Goal: Task Accomplishment & Management: Manage account settings

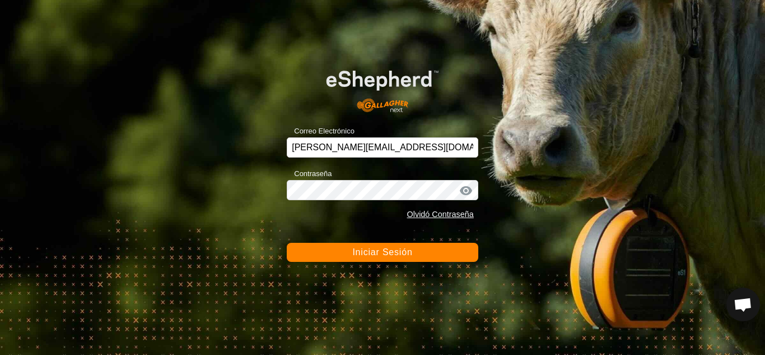
click at [439, 254] on button "Iniciar Sesión" at bounding box center [383, 252] width 192 height 19
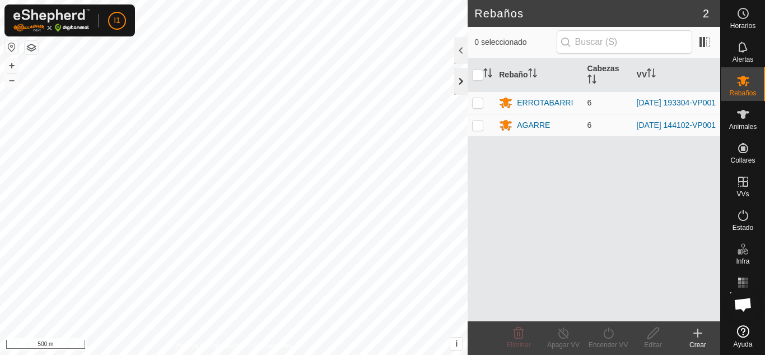
click at [466, 73] on div at bounding box center [460, 81] width 13 height 27
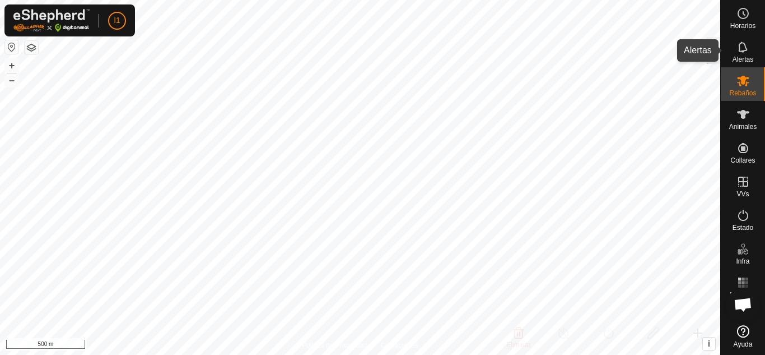
click at [753, 54] on div "Alertas" at bounding box center [743, 51] width 44 height 34
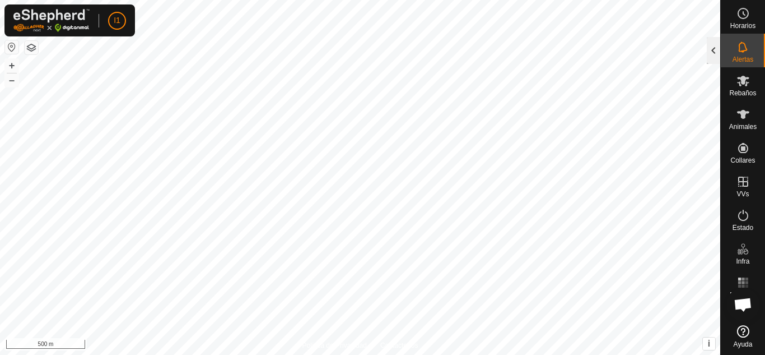
click at [718, 55] on div at bounding box center [713, 50] width 13 height 27
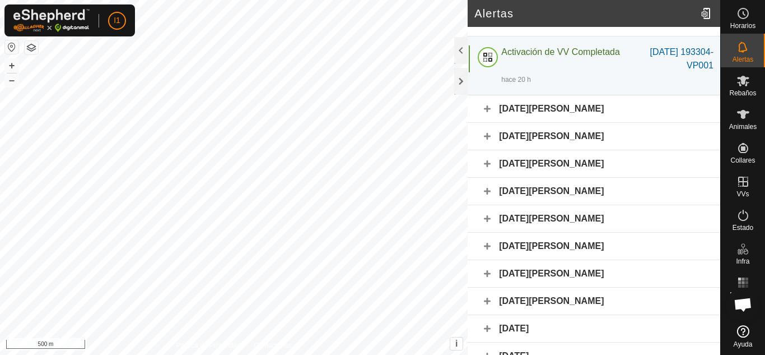
scroll to position [33, 0]
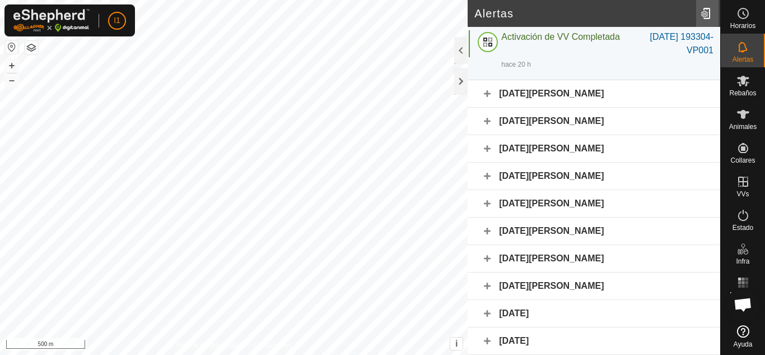
click at [710, 17] on div at bounding box center [707, 13] width 22 height 31
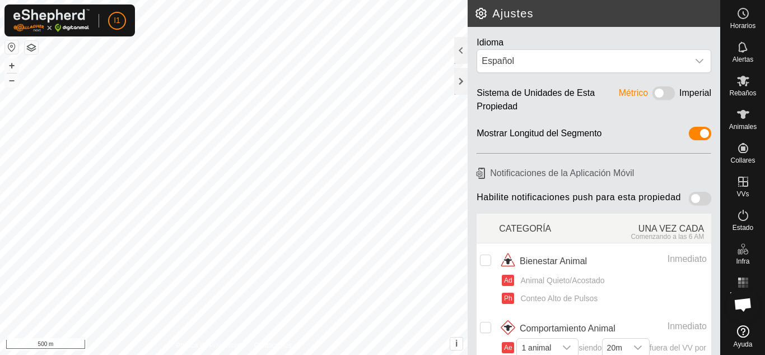
click at [689, 197] on span at bounding box center [700, 198] width 22 height 13
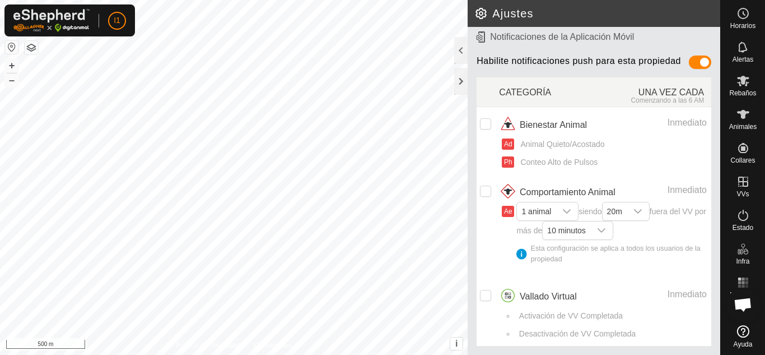
scroll to position [149, 0]
click at [487, 120] on input "checkbox" at bounding box center [485, 123] width 11 height 11
checkbox input "true"
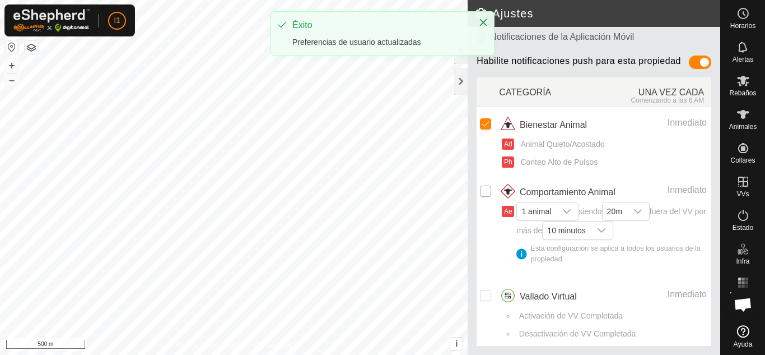
click at [487, 185] on input "Row Unselected" at bounding box center [485, 190] width 11 height 11
checkbox input "true"
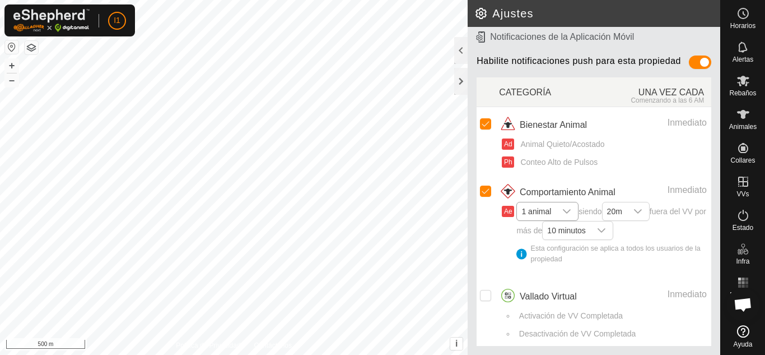
click at [533, 209] on div "I1 Horarios Alertas Rebaños Animales Collares VVs Estado Infra Mapa de Calor Ay…" at bounding box center [382, 177] width 765 height 355
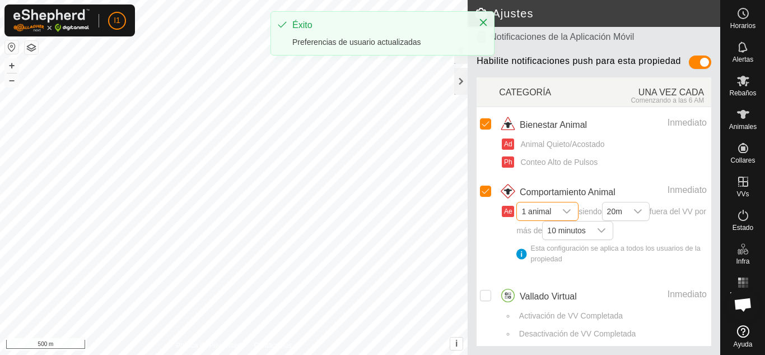
click at [533, 211] on span "1 animal" at bounding box center [536, 211] width 39 height 18
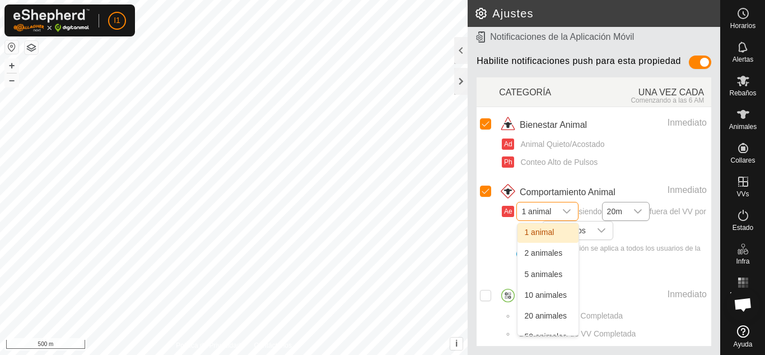
click at [636, 213] on div "dropdown trigger" at bounding box center [638, 211] width 22 height 18
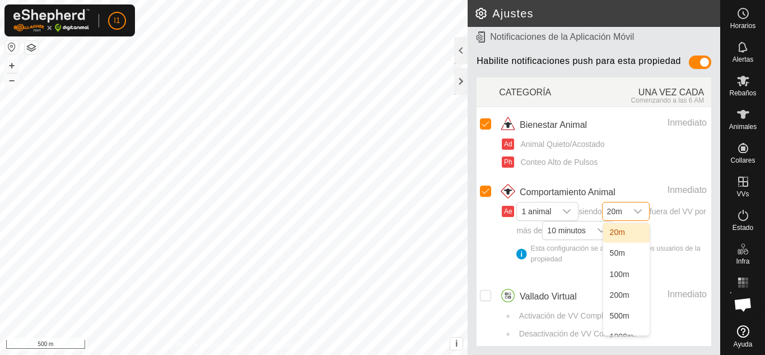
click at [625, 227] on li "20m" at bounding box center [626, 233] width 46 height 20
click at [486, 296] on input "Row Unselected" at bounding box center [485, 295] width 11 height 11
checkbox input "true"
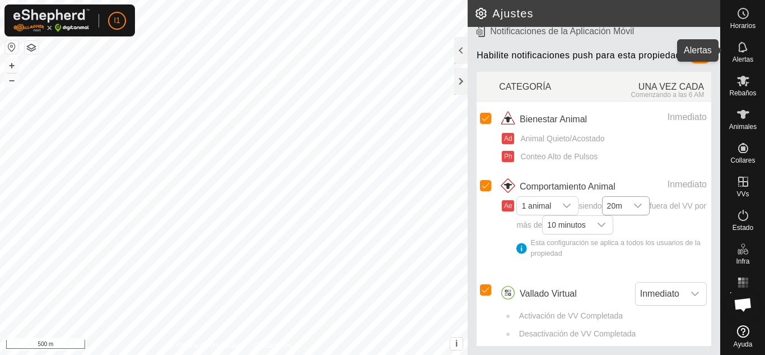
click at [748, 48] on icon at bounding box center [743, 46] width 13 height 13
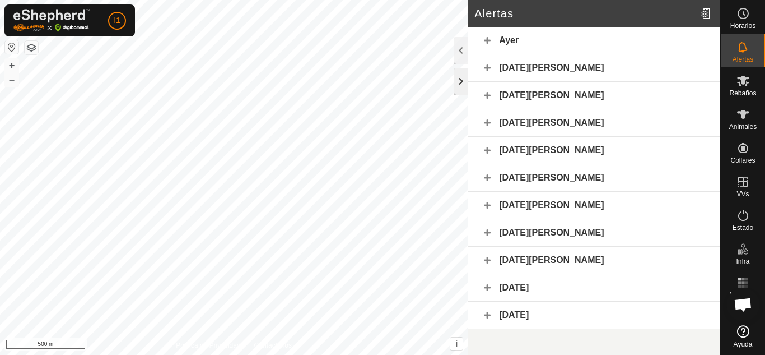
click at [464, 93] on div at bounding box center [460, 81] width 13 height 27
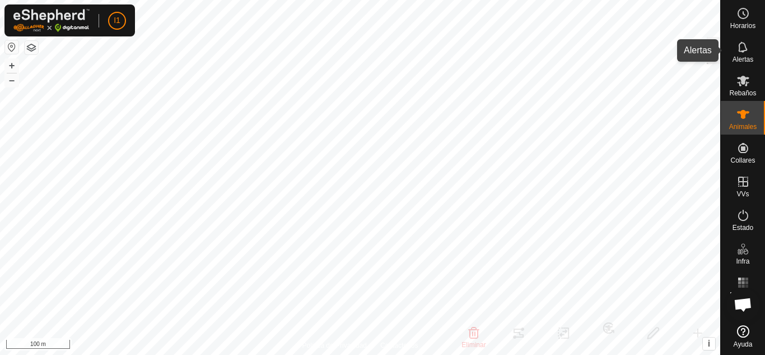
click at [743, 58] on span "Alertas" at bounding box center [743, 59] width 21 height 7
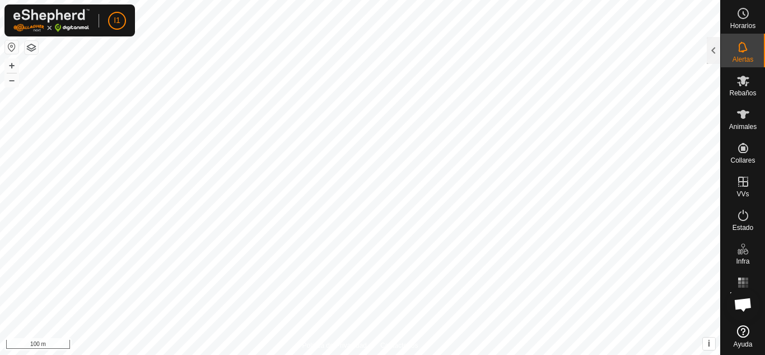
click at [743, 58] on span "Alertas" at bounding box center [743, 59] width 21 height 7
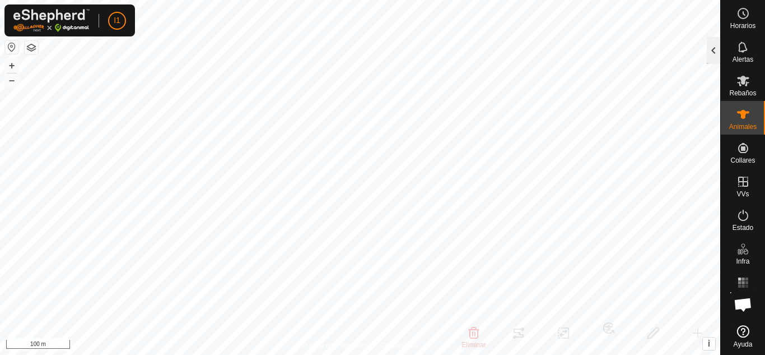
click at [712, 57] on div at bounding box center [713, 50] width 13 height 27
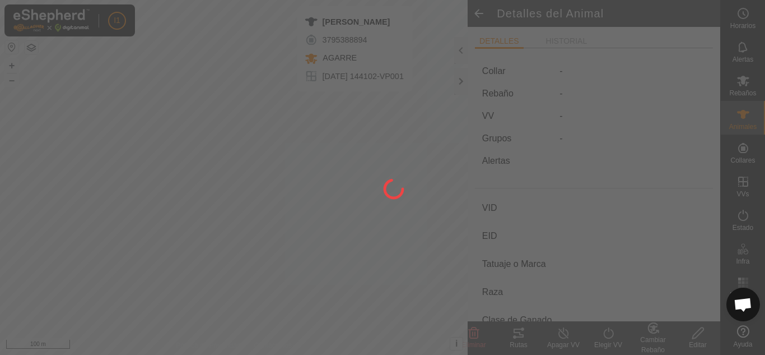
type input "[PERSON_NAME]"
type input "-"
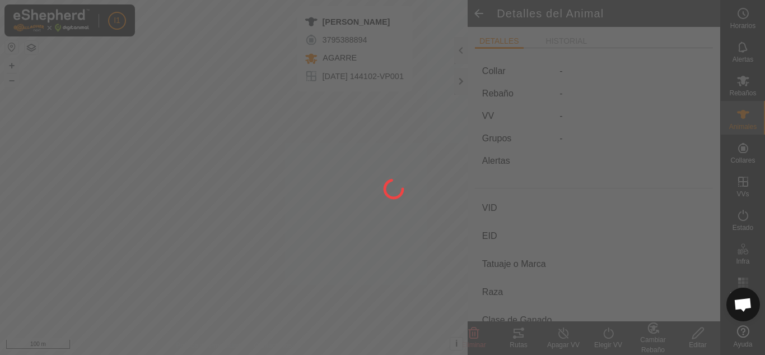
type input "0 kg"
type input "-"
